Goal: Transaction & Acquisition: Purchase product/service

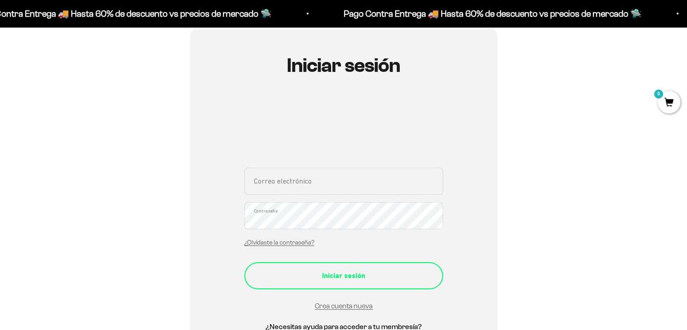
scroll to position [90, 0]
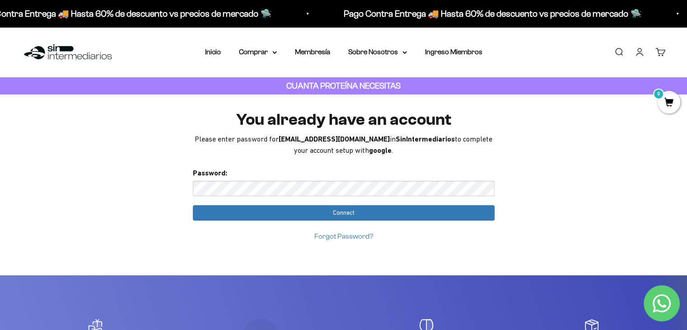
drag, startPoint x: 402, startPoint y: 155, endPoint x: 197, endPoint y: 139, distance: 205.8
click at [197, 139] on div "You already have an account Please enter password for [EMAIL_ADDRESS][DOMAIN_NA…" at bounding box center [344, 134] width 302 height 46
copy div "Please enter password for jd.caraballo16@gmail.com in SinIntermediarios to comp…"
click at [193, 205] on input "Connect" at bounding box center [344, 212] width 302 height 15
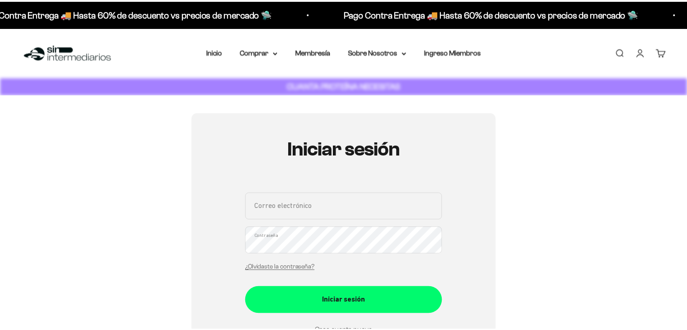
scroll to position [90, 0]
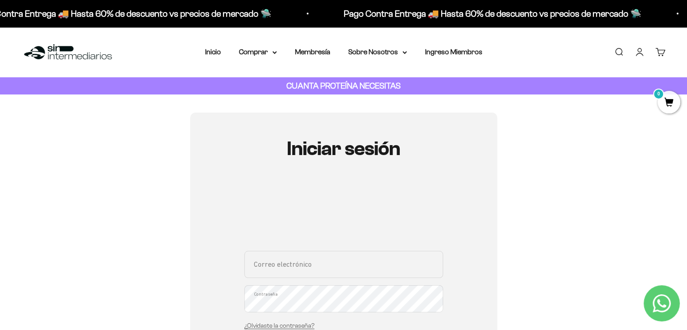
click at [292, 257] on input "Correo electrónico" at bounding box center [343, 264] width 199 height 27
type input "[EMAIL_ADDRESS][DOMAIN_NAME]"
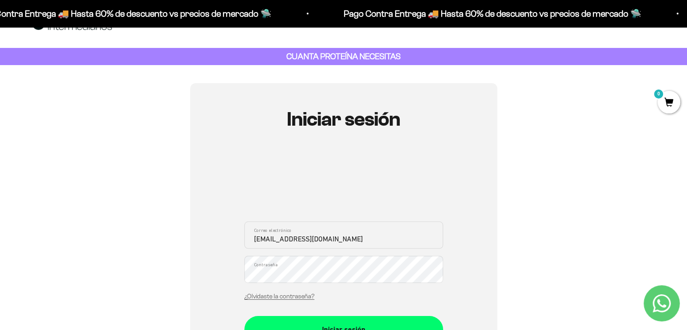
scroll to position [45, 0]
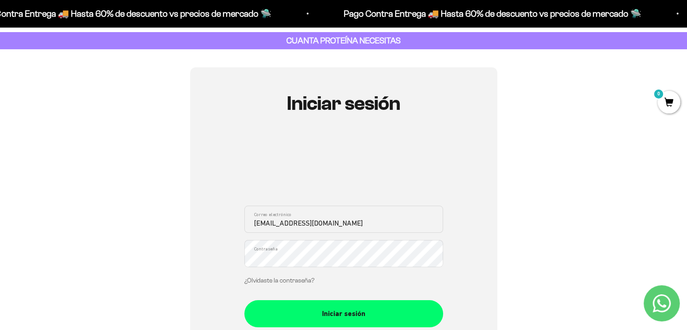
click at [299, 280] on link "¿Olvidaste la contraseña?" at bounding box center [279, 280] width 70 height 7
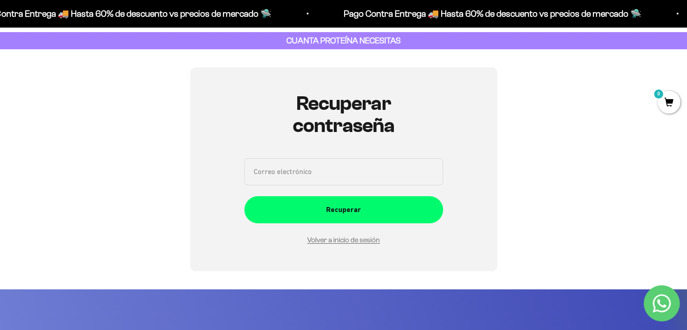
click at [305, 184] on input "Correo electrónico" at bounding box center [343, 171] width 199 height 27
type input "Jd.caraballo16@gmail.com"
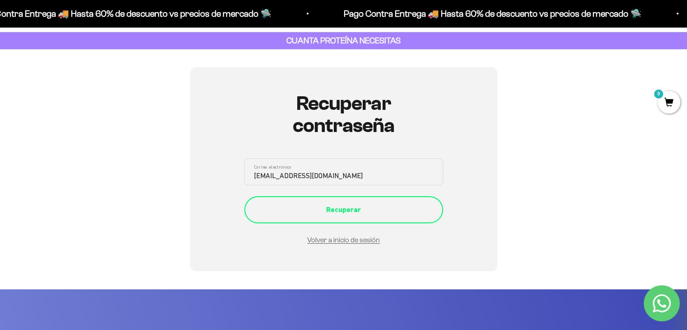
click at [343, 217] on button "Recuperar" at bounding box center [343, 209] width 199 height 27
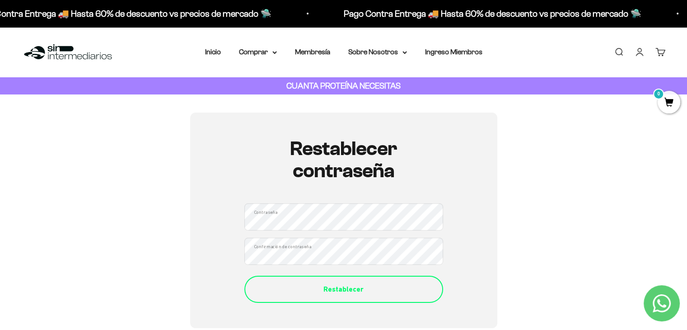
click at [358, 292] on div "Restablecer" at bounding box center [343, 289] width 163 height 12
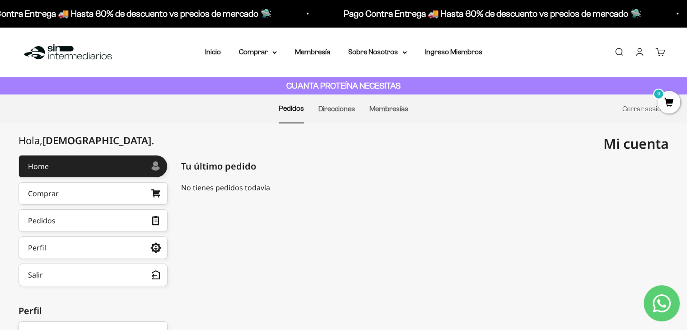
click at [639, 56] on link "Cuenta" at bounding box center [640, 52] width 10 height 10
click at [260, 53] on summary "Comprar" at bounding box center [258, 52] width 38 height 12
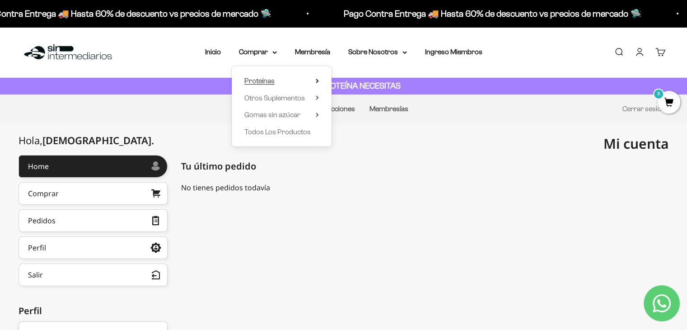
click at [284, 80] on summary "Proteínas" at bounding box center [281, 81] width 75 height 12
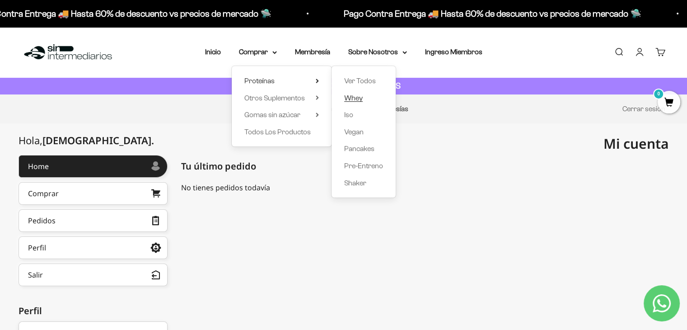
click at [349, 100] on span "Whey" at bounding box center [353, 98] width 19 height 8
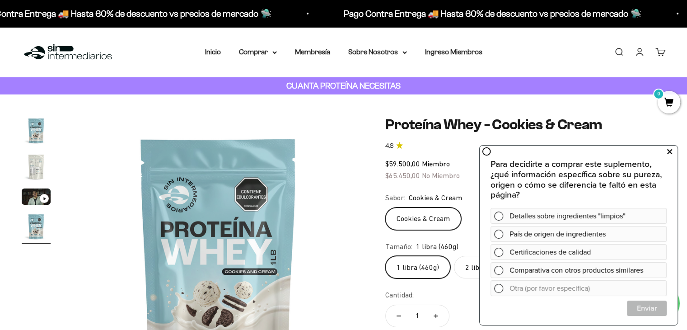
click at [666, 154] on button at bounding box center [669, 152] width 16 height 14
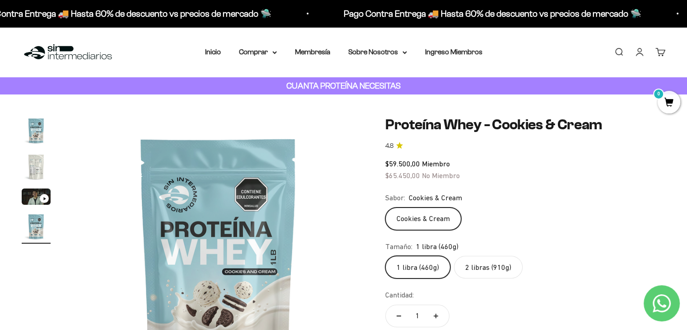
click at [489, 273] on label "2 libras (910g)" at bounding box center [488, 267] width 69 height 23
click at [385, 256] on input "2 libras (910g)" at bounding box center [385, 255] width 0 height 0
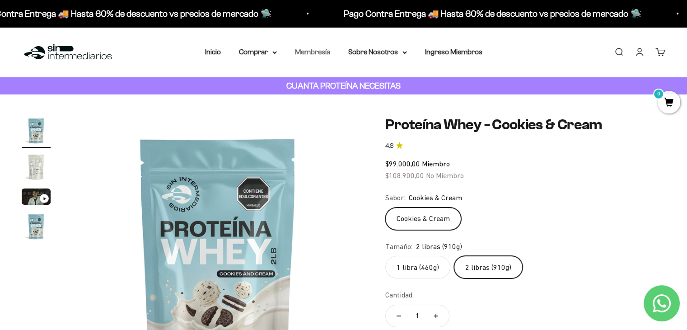
click at [315, 52] on link "Membresía" at bounding box center [312, 52] width 35 height 8
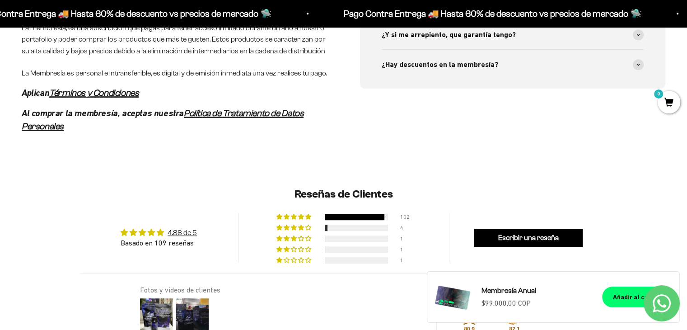
scroll to position [407, 0]
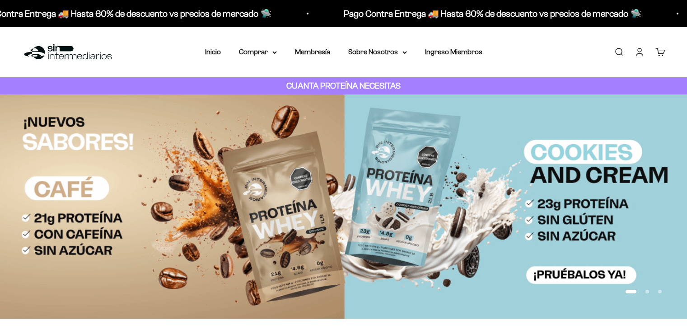
click at [643, 54] on link "Cuenta" at bounding box center [640, 52] width 10 height 10
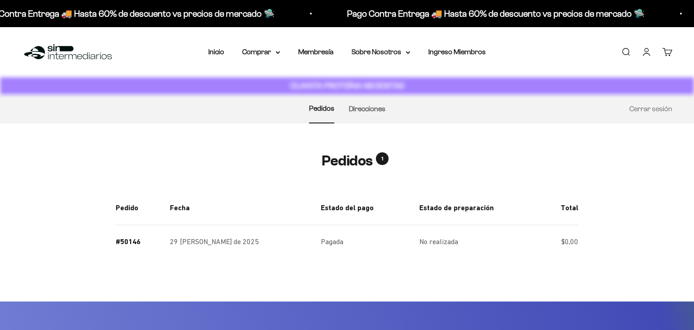
drag, startPoint x: 0, startPoint y: 0, endPoint x: 643, endPoint y: 54, distance: 645.2
click at [643, 54] on link "Cuenta" at bounding box center [647, 52] width 10 height 10
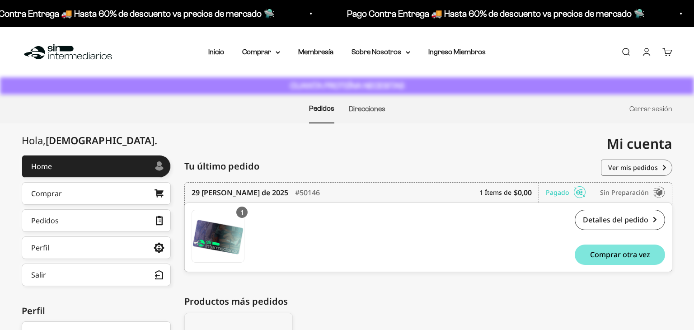
click at [643, 54] on link "Cuenta" at bounding box center [647, 52] width 10 height 10
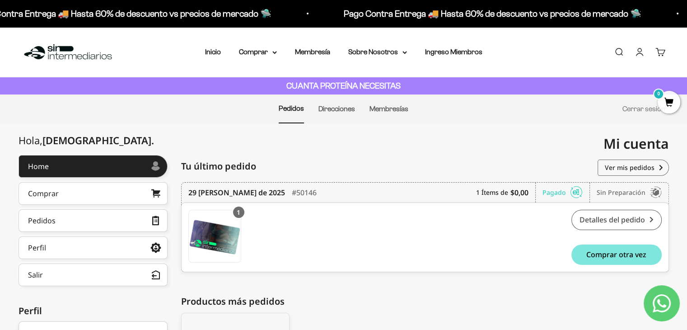
click at [611, 219] on link "Detalles del pedido" at bounding box center [617, 220] width 90 height 20
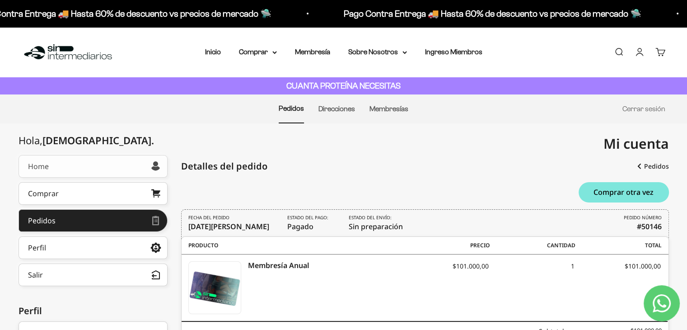
click at [112, 165] on link "Home" at bounding box center [93, 166] width 149 height 23
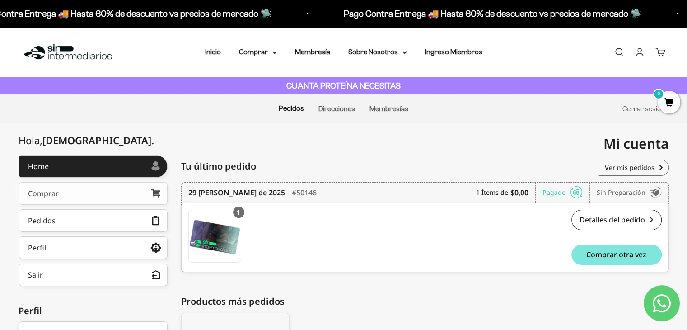
click at [97, 195] on link "Comprar" at bounding box center [93, 193] width 149 height 23
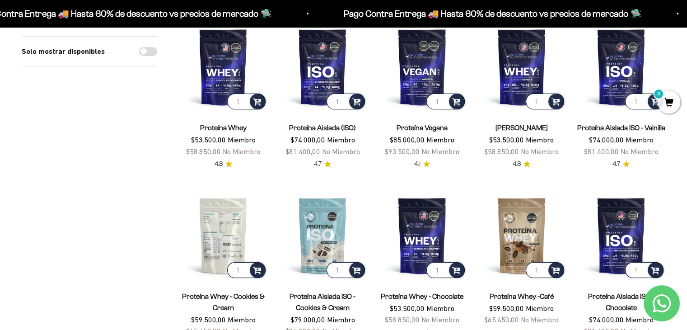
scroll to position [136, 0]
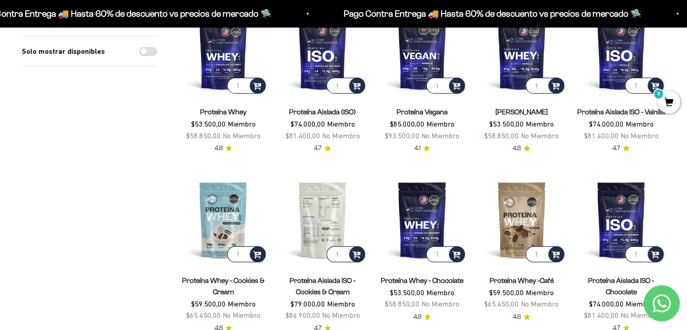
click at [331, 216] on img at bounding box center [322, 219] width 89 height 89
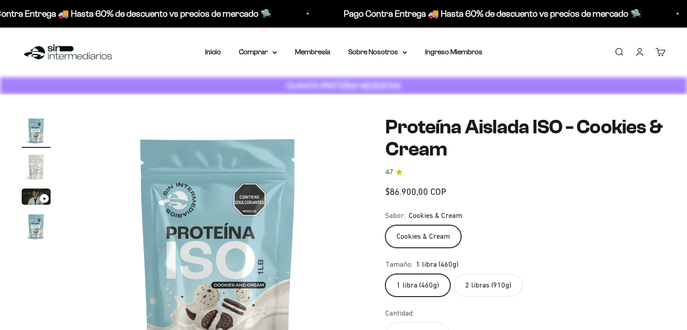
scroll to position [90, 0]
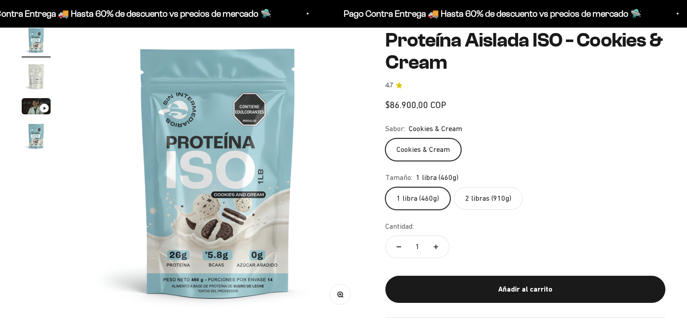
click at [496, 202] on label "2 libras (910g)" at bounding box center [488, 198] width 69 height 23
click at [385, 187] on input "2 libras (910g)" at bounding box center [385, 186] width 0 height 0
radio input "true"
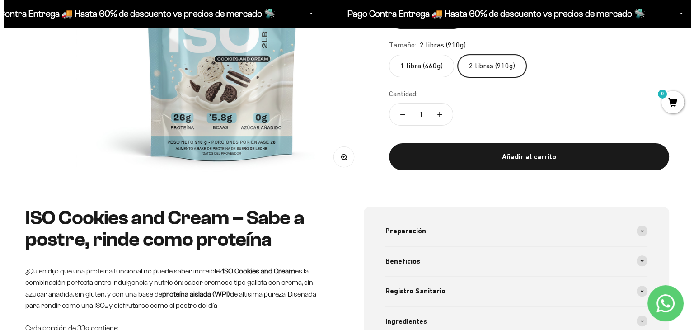
scroll to position [181, 0]
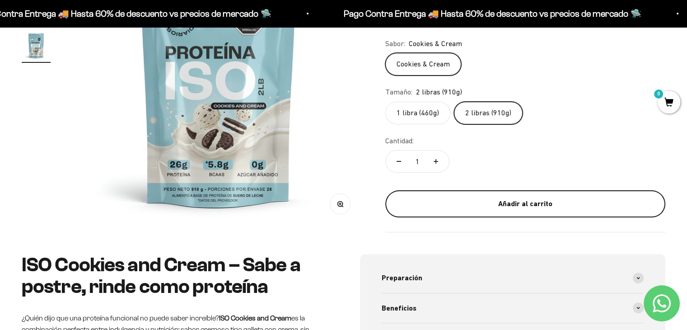
click at [546, 206] on div "Añadir al carrito" at bounding box center [525, 204] width 244 height 12
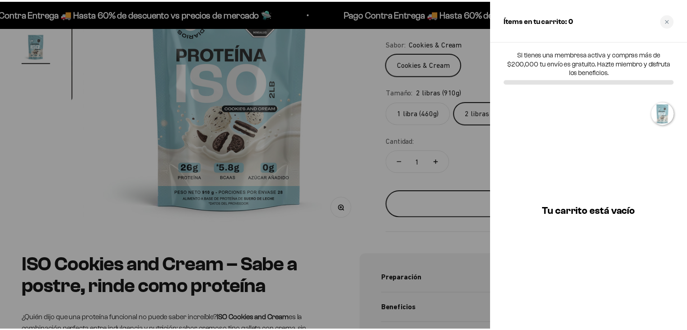
scroll to position [0, 918]
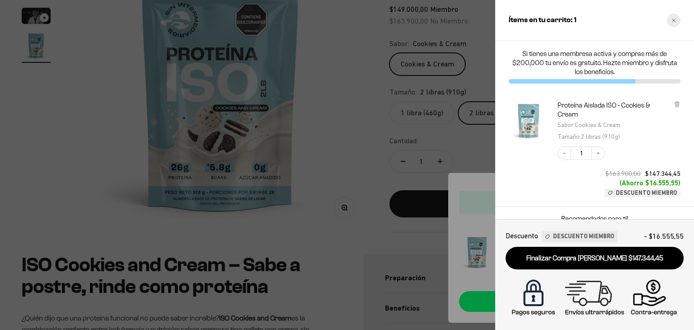
click at [668, 21] on div "Close cart" at bounding box center [674, 21] width 14 height 14
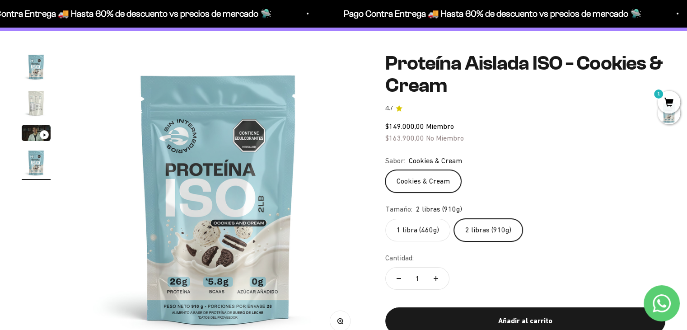
scroll to position [0, 0]
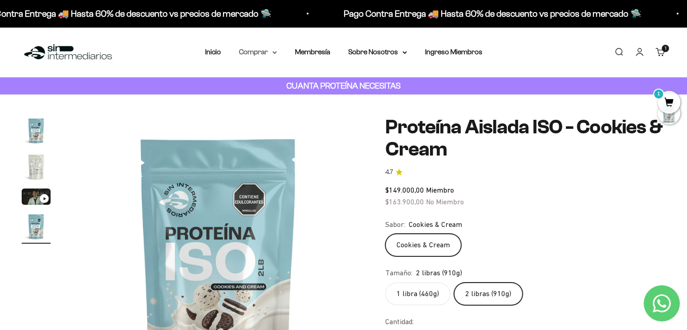
click at [263, 54] on summary "Comprar" at bounding box center [258, 52] width 38 height 12
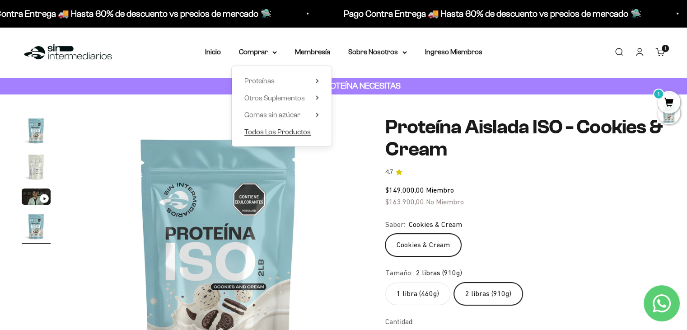
click at [285, 136] on span "Todos Los Productos" at bounding box center [277, 132] width 66 height 8
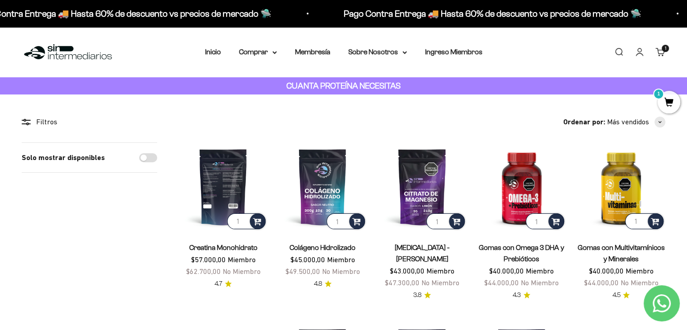
click at [227, 192] on img at bounding box center [223, 186] width 89 height 89
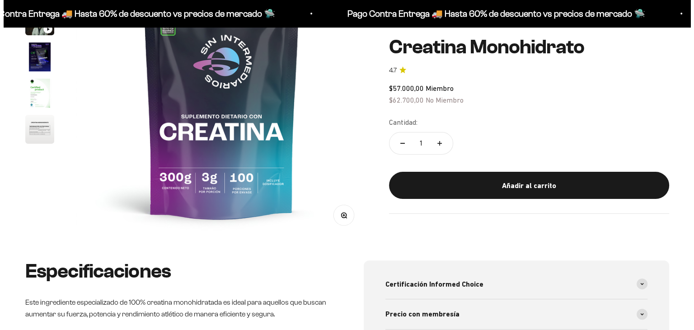
scroll to position [90, 0]
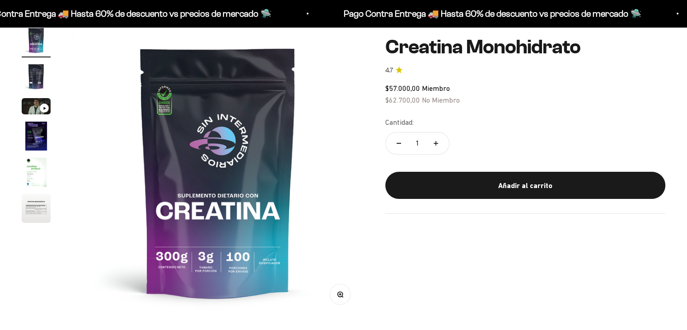
click at [497, 189] on div "Añadir al carrito" at bounding box center [525, 185] width 244 height 12
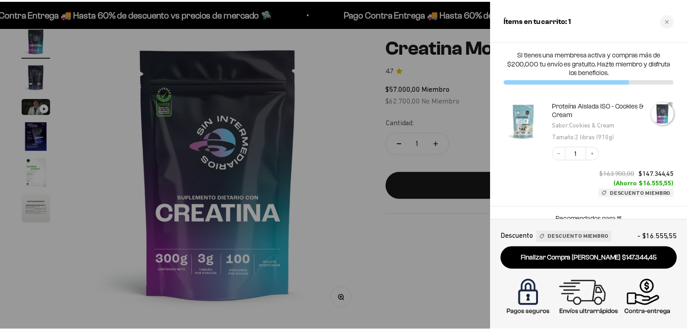
scroll to position [0, 0]
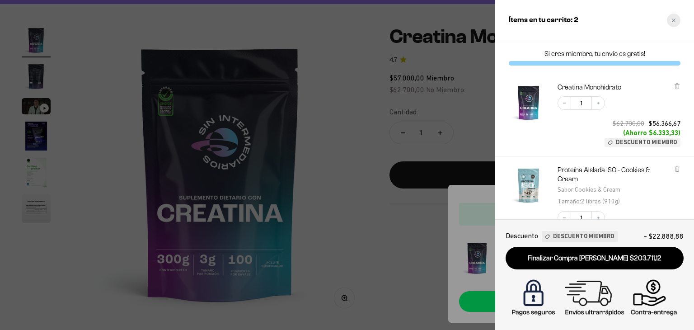
click at [678, 19] on div "Close cart" at bounding box center [674, 21] width 14 height 14
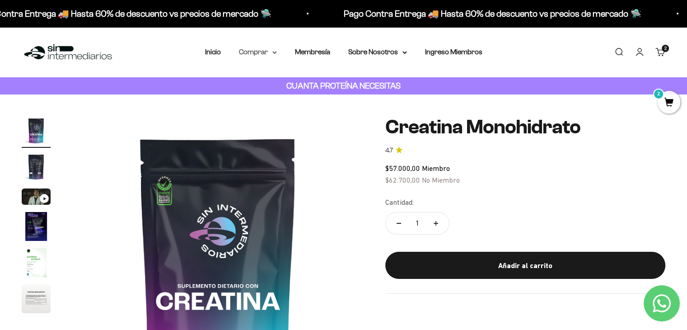
click at [274, 53] on icon at bounding box center [274, 52] width 5 height 3
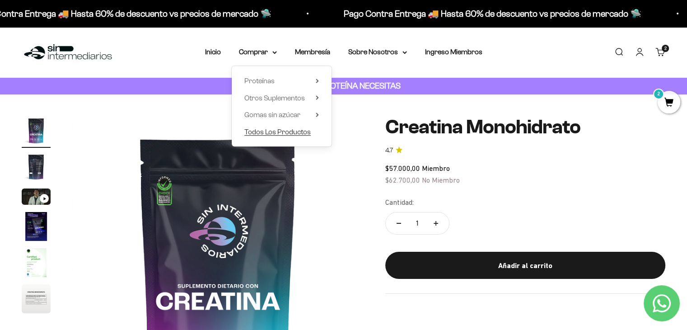
click at [245, 135] on span "Todos Los Productos" at bounding box center [277, 132] width 66 height 8
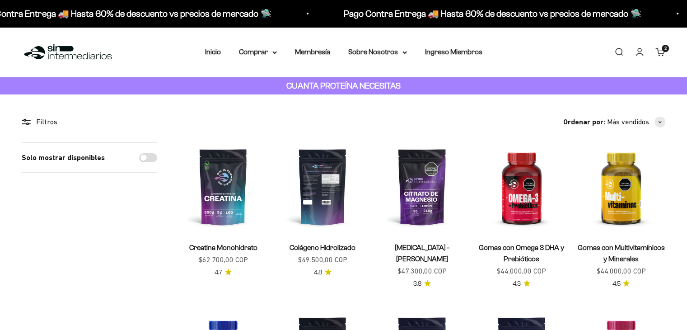
click at [334, 179] on img at bounding box center [322, 186] width 89 height 89
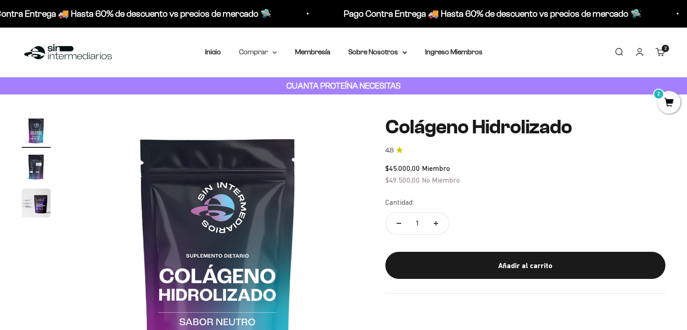
click at [267, 51] on summary "Comprar" at bounding box center [258, 52] width 38 height 12
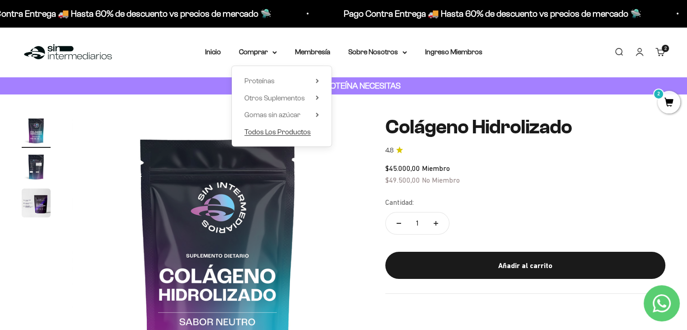
click at [291, 133] on span "Todos Los Productos" at bounding box center [277, 132] width 66 height 8
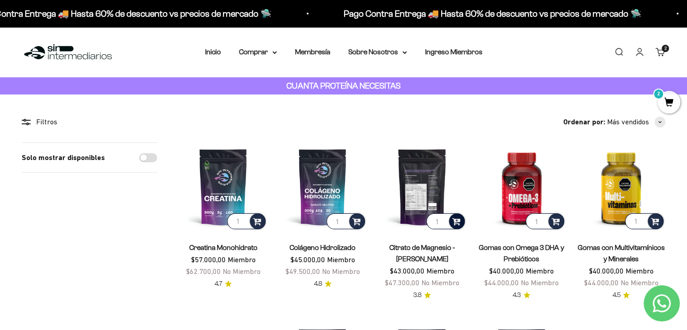
click at [455, 221] on span at bounding box center [456, 221] width 9 height 10
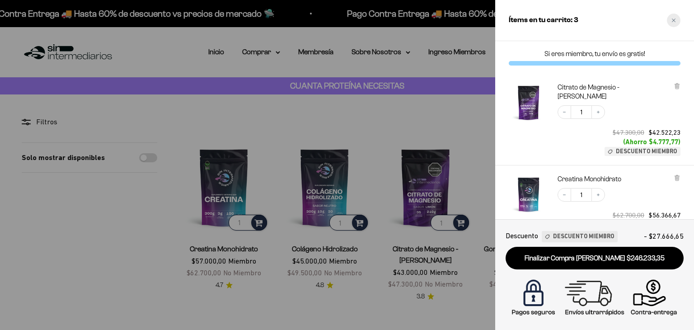
click at [673, 22] on div "Close cart" at bounding box center [674, 21] width 14 height 14
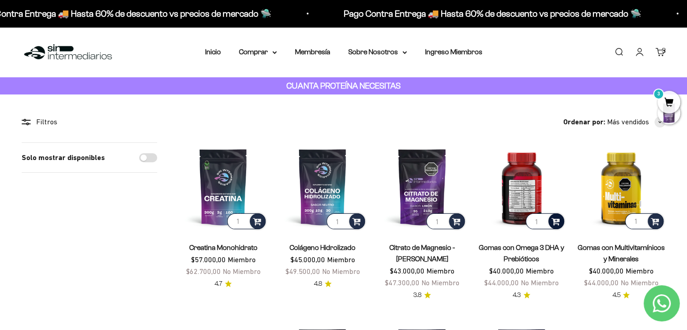
click at [558, 219] on span at bounding box center [556, 221] width 9 height 10
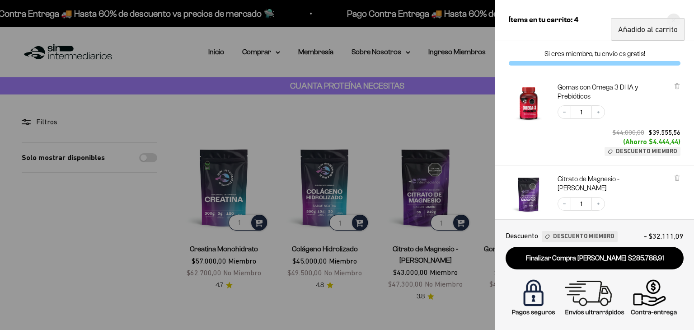
click at [675, 15] on div "Close cart" at bounding box center [674, 21] width 14 height 14
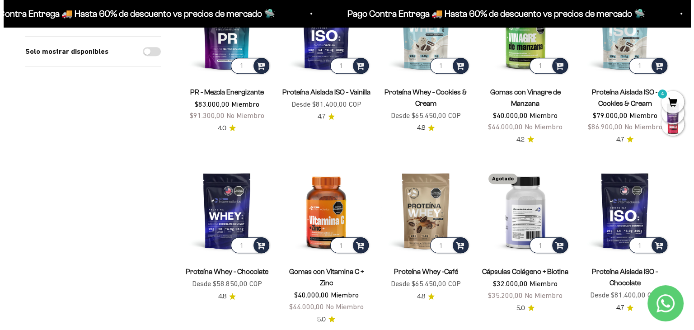
scroll to position [542, 0]
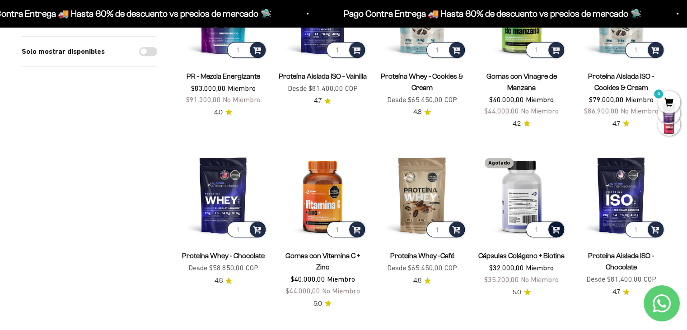
click at [554, 224] on span at bounding box center [556, 229] width 9 height 10
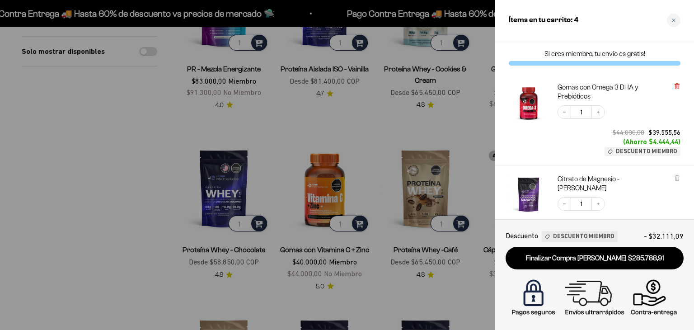
click at [675, 88] on icon at bounding box center [677, 86] width 4 height 5
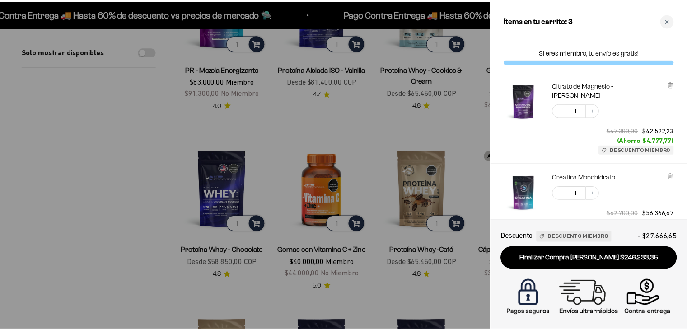
scroll to position [0, 0]
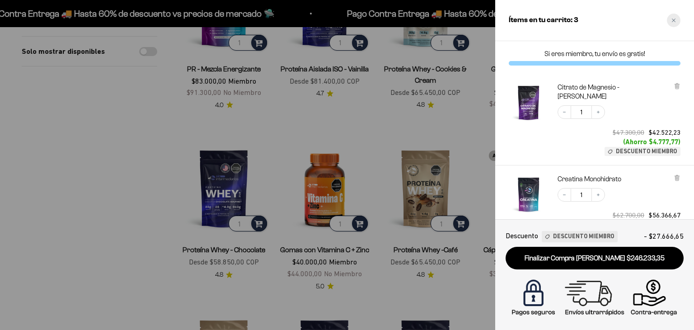
click at [669, 19] on div "Close cart" at bounding box center [674, 21] width 14 height 14
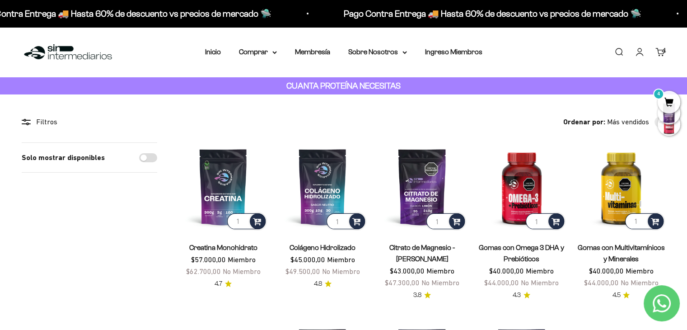
click at [664, 96] on span "4" at bounding box center [669, 102] width 23 height 23
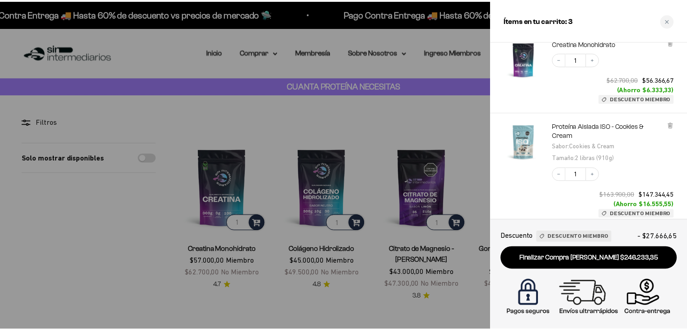
scroll to position [214, 0]
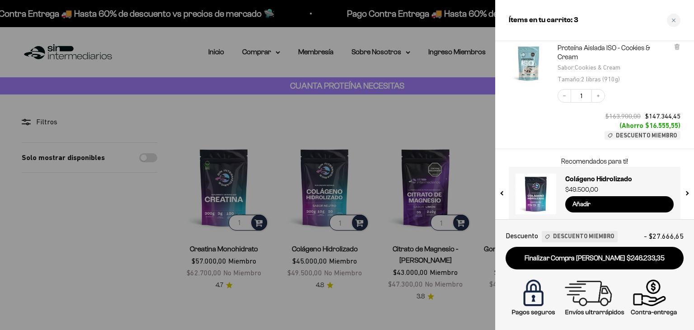
click at [345, 118] on div at bounding box center [347, 165] width 694 height 330
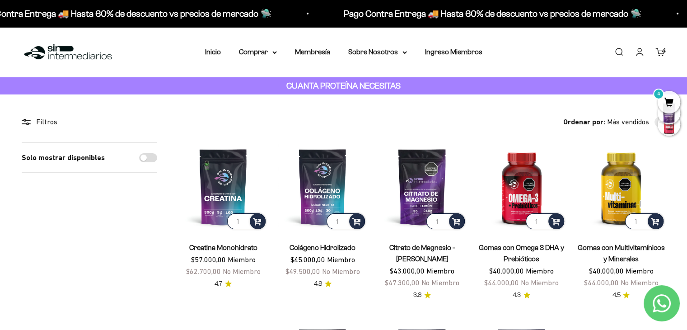
click at [263, 58] on div "Menú Buscar Inicio Comprar Proteínas Ver Todos Whey Iso Vegan Pancakes Pre-Entr…" at bounding box center [343, 52] width 687 height 50
click at [265, 51] on summary "Comprar" at bounding box center [258, 52] width 38 height 12
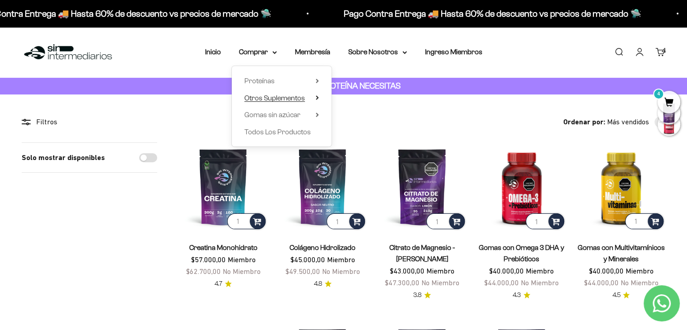
click at [282, 98] on span "Otros Suplementos" at bounding box center [274, 98] width 61 height 8
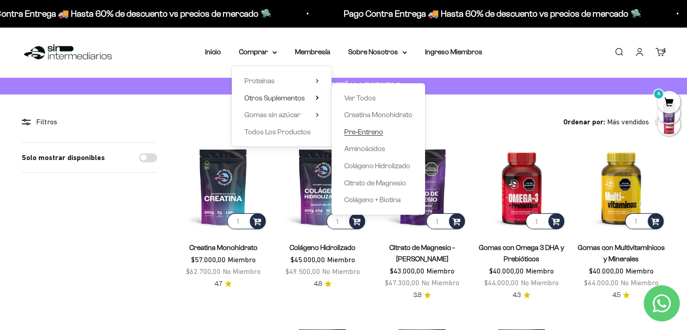
click at [353, 131] on span "Pre-Entreno" at bounding box center [363, 132] width 39 height 8
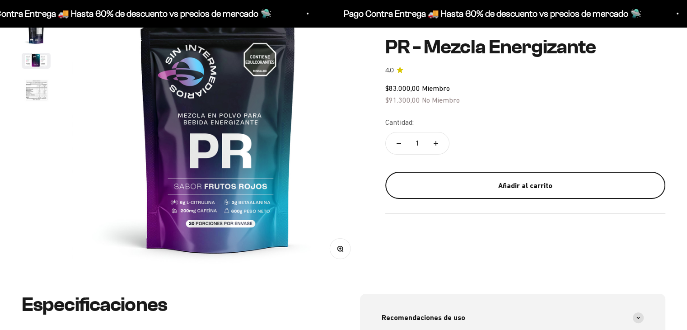
click at [478, 183] on div "Añadir al carrito" at bounding box center [525, 185] width 244 height 12
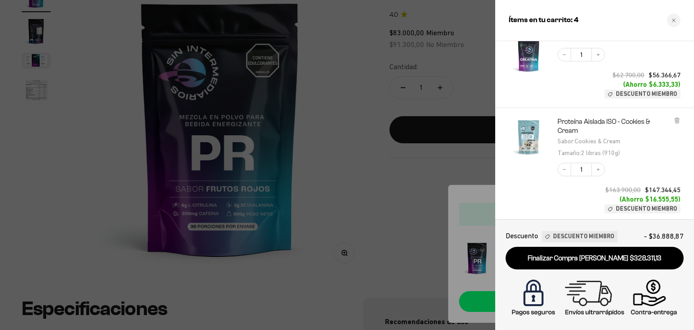
scroll to position [297, 0]
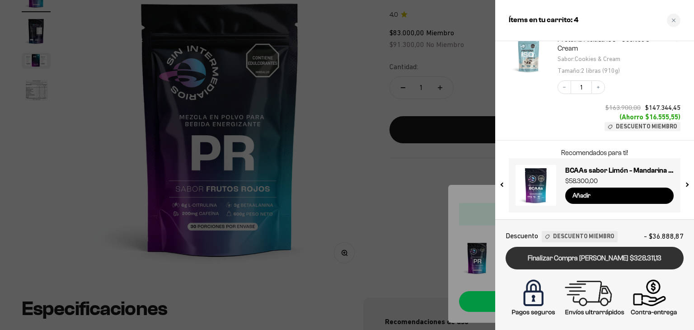
click at [623, 262] on link "Finalizar Compra Segura $328.311,13" at bounding box center [595, 258] width 178 height 23
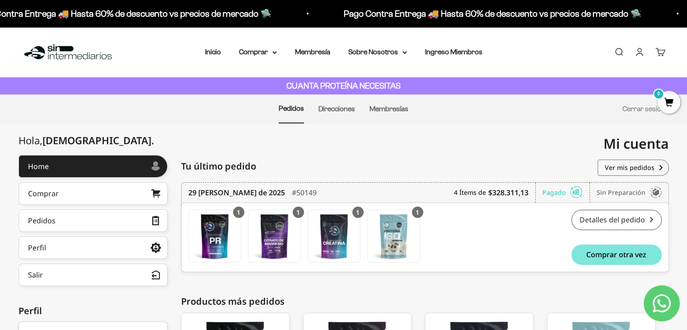
click at [586, 221] on link "Detalles del pedido" at bounding box center [617, 220] width 90 height 20
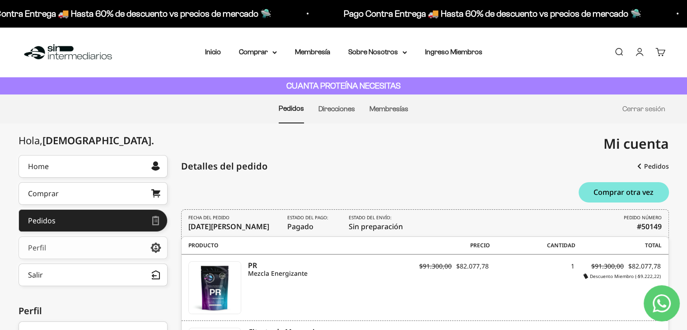
click at [107, 244] on link "Perfil" at bounding box center [93, 247] width 149 height 23
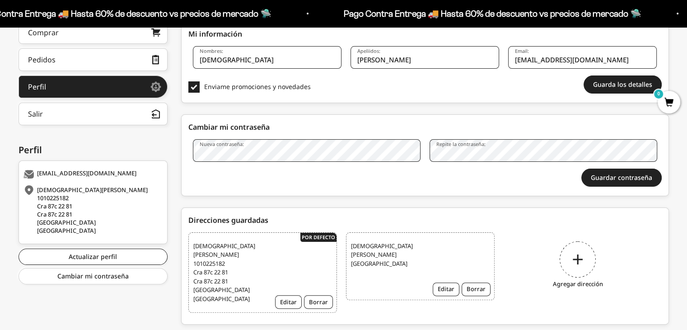
scroll to position [175, 0]
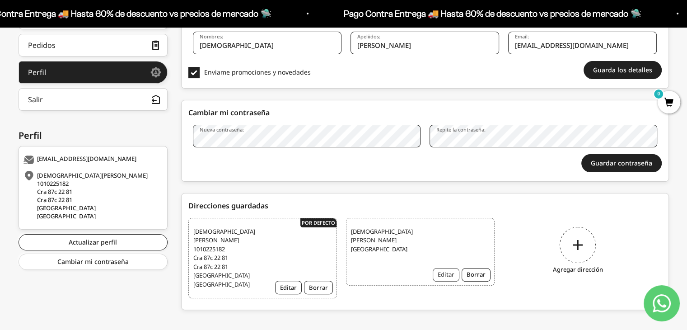
click at [447, 273] on button "Editar" at bounding box center [446, 275] width 27 height 14
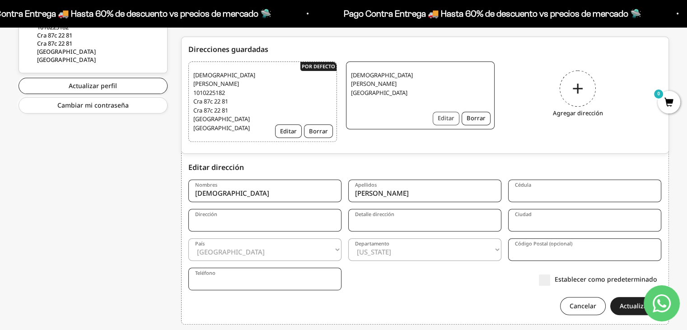
scroll to position [351, 0]
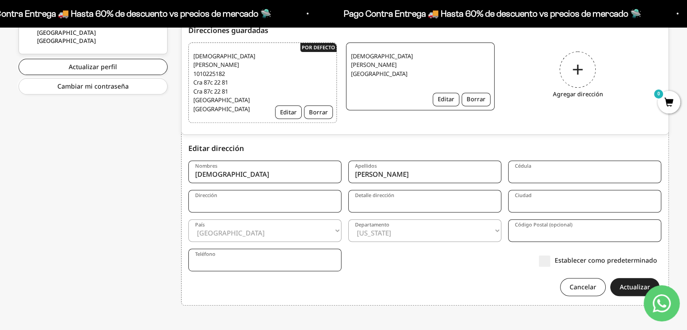
click at [547, 166] on input "Cédula" at bounding box center [584, 171] width 153 height 23
type input "1010225182"
click at [320, 199] on input "Dirección" at bounding box center [264, 201] width 153 height 23
type input "Cra 87c 22 81"
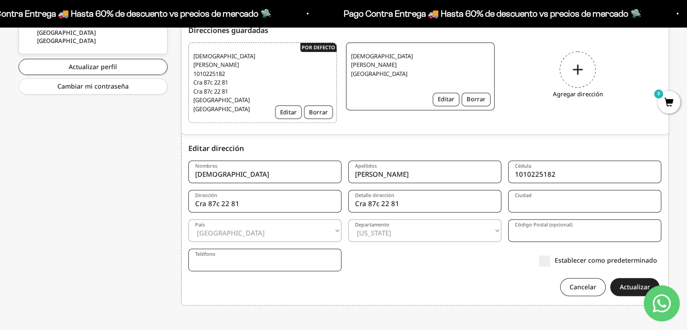
type input "[GEOGRAPHIC_DATA]"
select select "[GEOGRAPHIC_DATA]"
type input "1101111"
type input "3013683035"
select select "[GEOGRAPHIC_DATA], D.C."
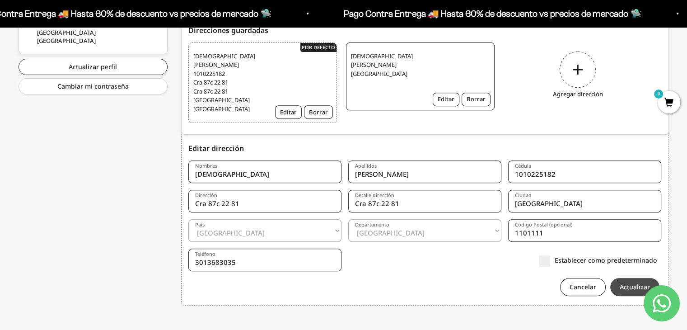
click at [637, 281] on button "Actualizar" at bounding box center [634, 287] width 49 height 18
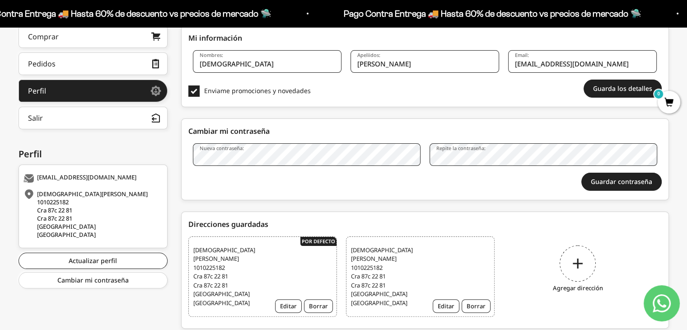
scroll to position [175, 0]
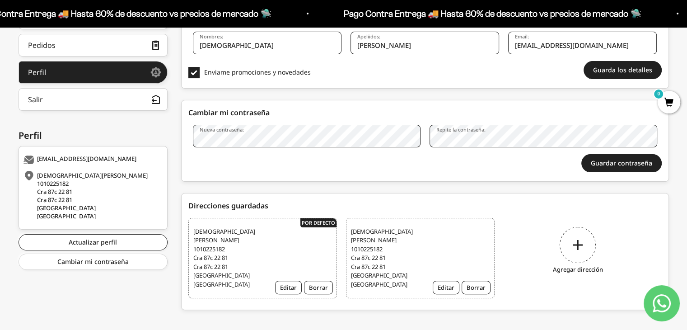
click at [315, 281] on button "Borrar" at bounding box center [318, 288] width 29 height 14
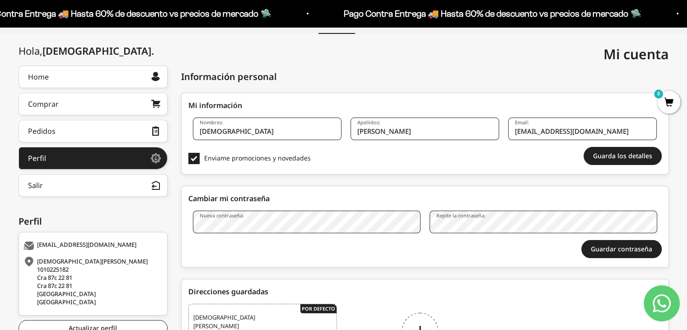
scroll to position [90, 0]
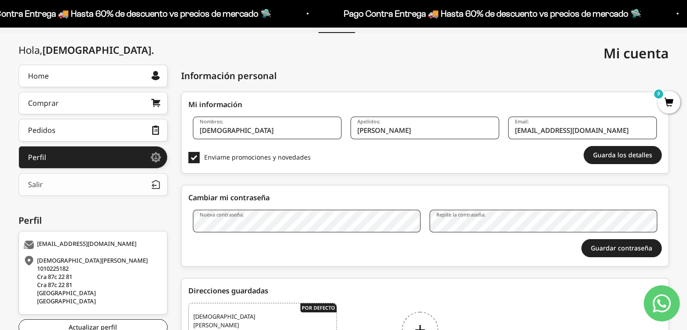
click at [82, 181] on button "Salir" at bounding box center [93, 184] width 149 height 23
